Goal: Information Seeking & Learning: Compare options

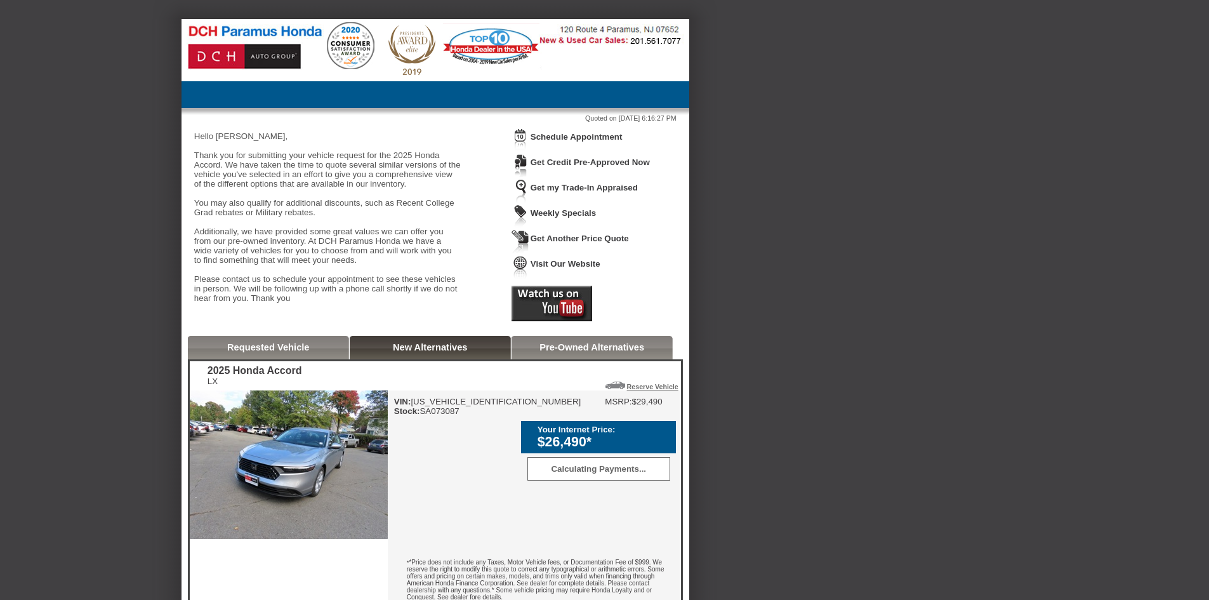
click at [423, 352] on link "New Alternatives" at bounding box center [430, 347] width 75 height 10
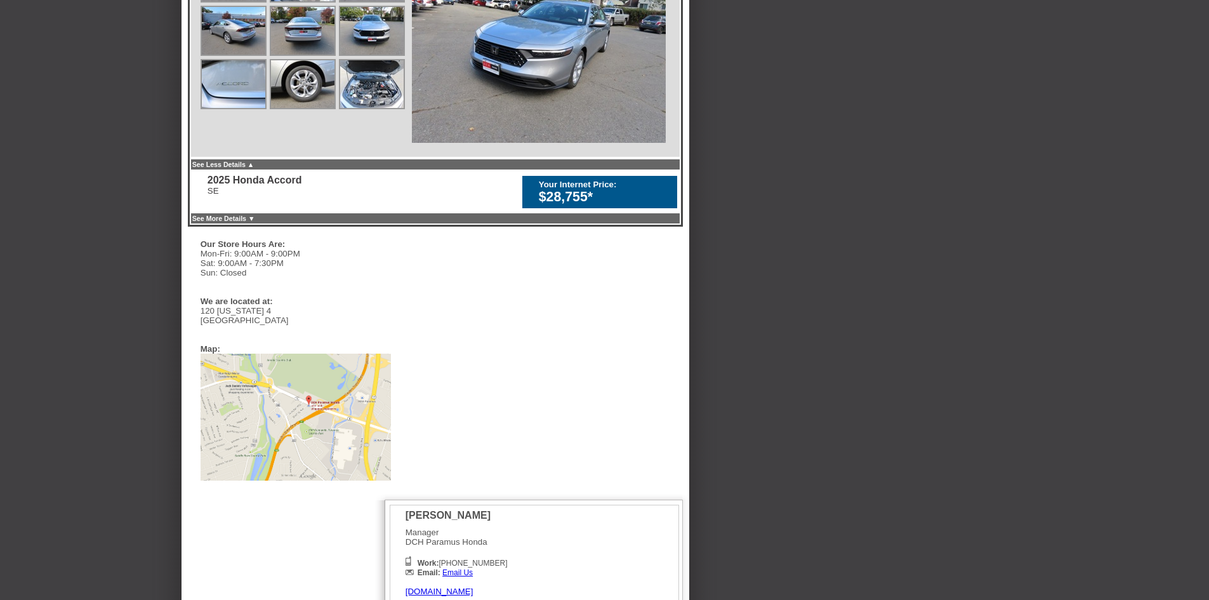
scroll to position [644, 0]
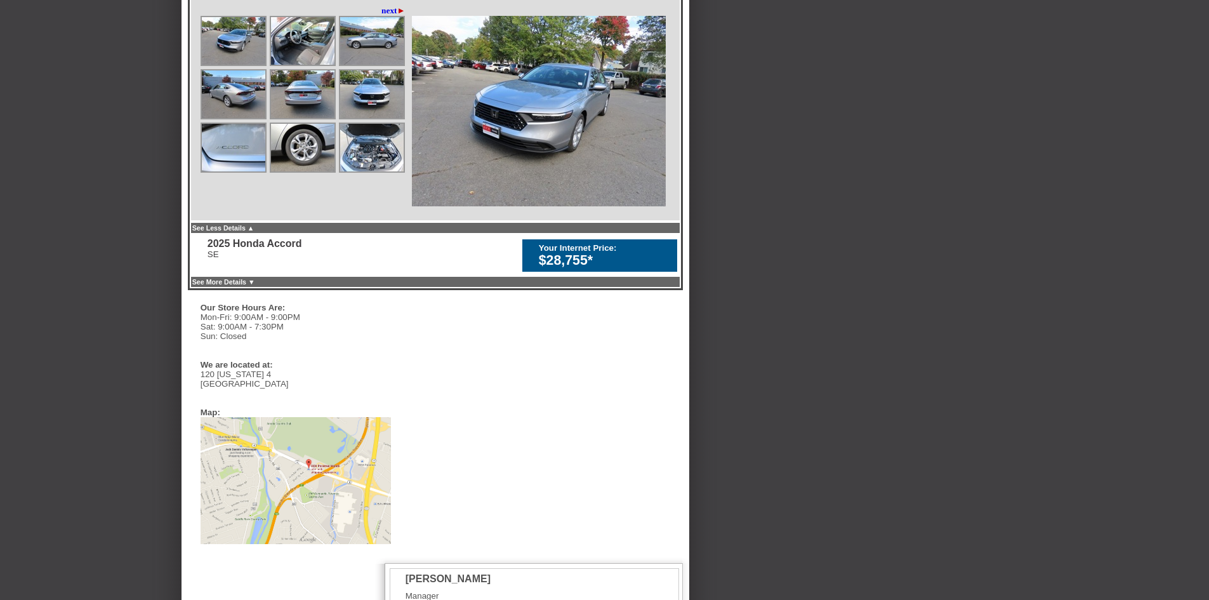
click at [636, 269] on div "$28,755*" at bounding box center [605, 261] width 132 height 16
click at [246, 288] on div "See More Details ▼" at bounding box center [435, 281] width 491 height 13
click at [252, 286] on link "See More Details ▼" at bounding box center [223, 282] width 63 height 8
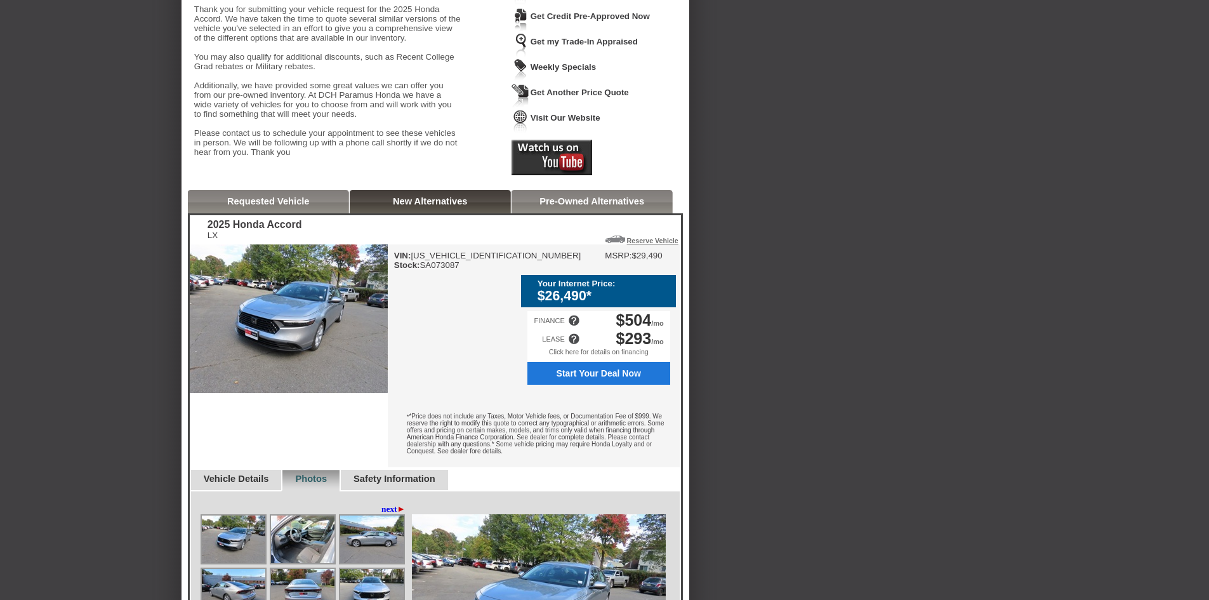
scroll to position [0, 0]
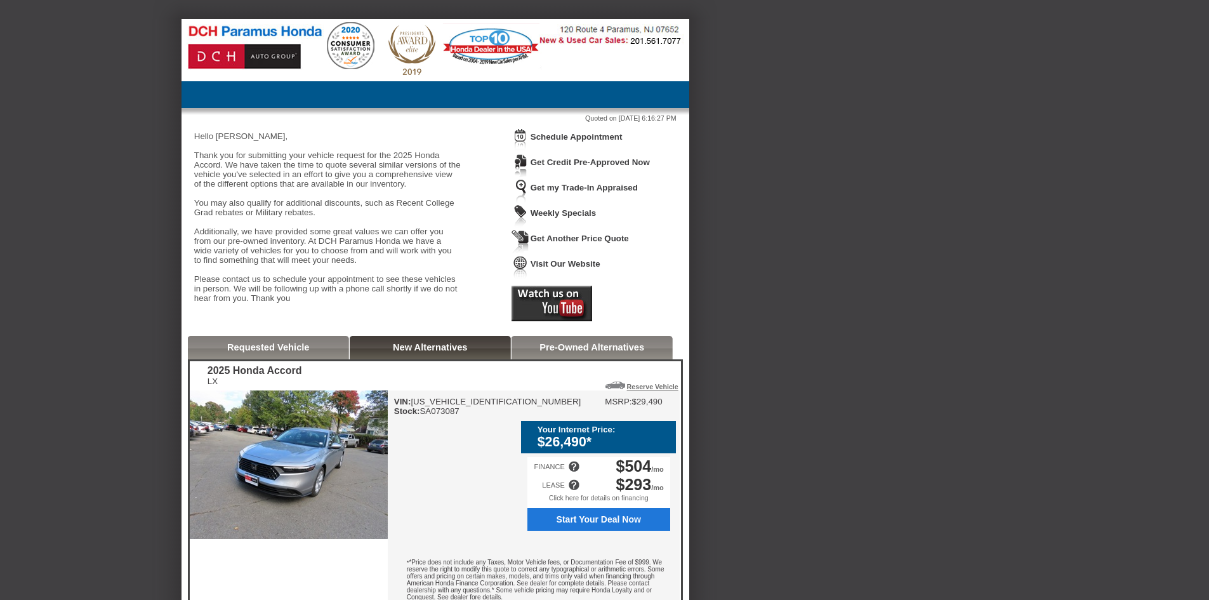
click at [291, 359] on div "Requested Vehicle" at bounding box center [268, 347] width 161 height 23
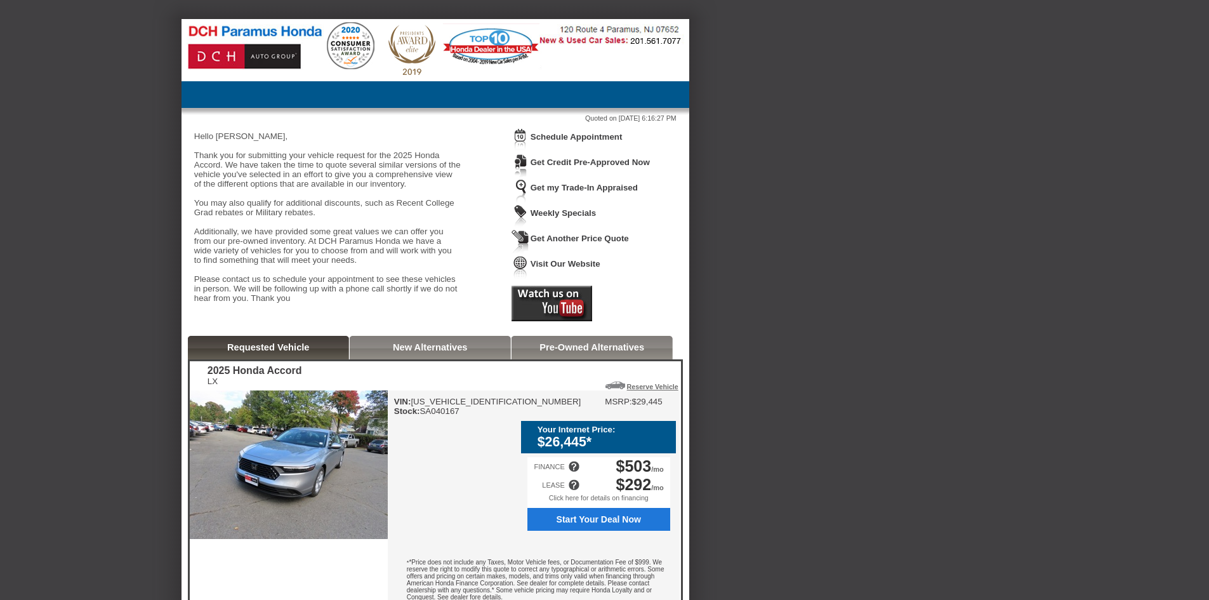
click at [555, 239] on link "Get Another Price Quote" at bounding box center [580, 239] width 98 height 10
click at [568, 241] on link "Get Another Price Quote" at bounding box center [580, 239] width 98 height 10
click at [572, 242] on link "Get Another Price Quote" at bounding box center [580, 239] width 98 height 10
click at [555, 241] on link "Get Another Price Quote" at bounding box center [580, 239] width 98 height 10
